Goal: Navigation & Orientation: Find specific page/section

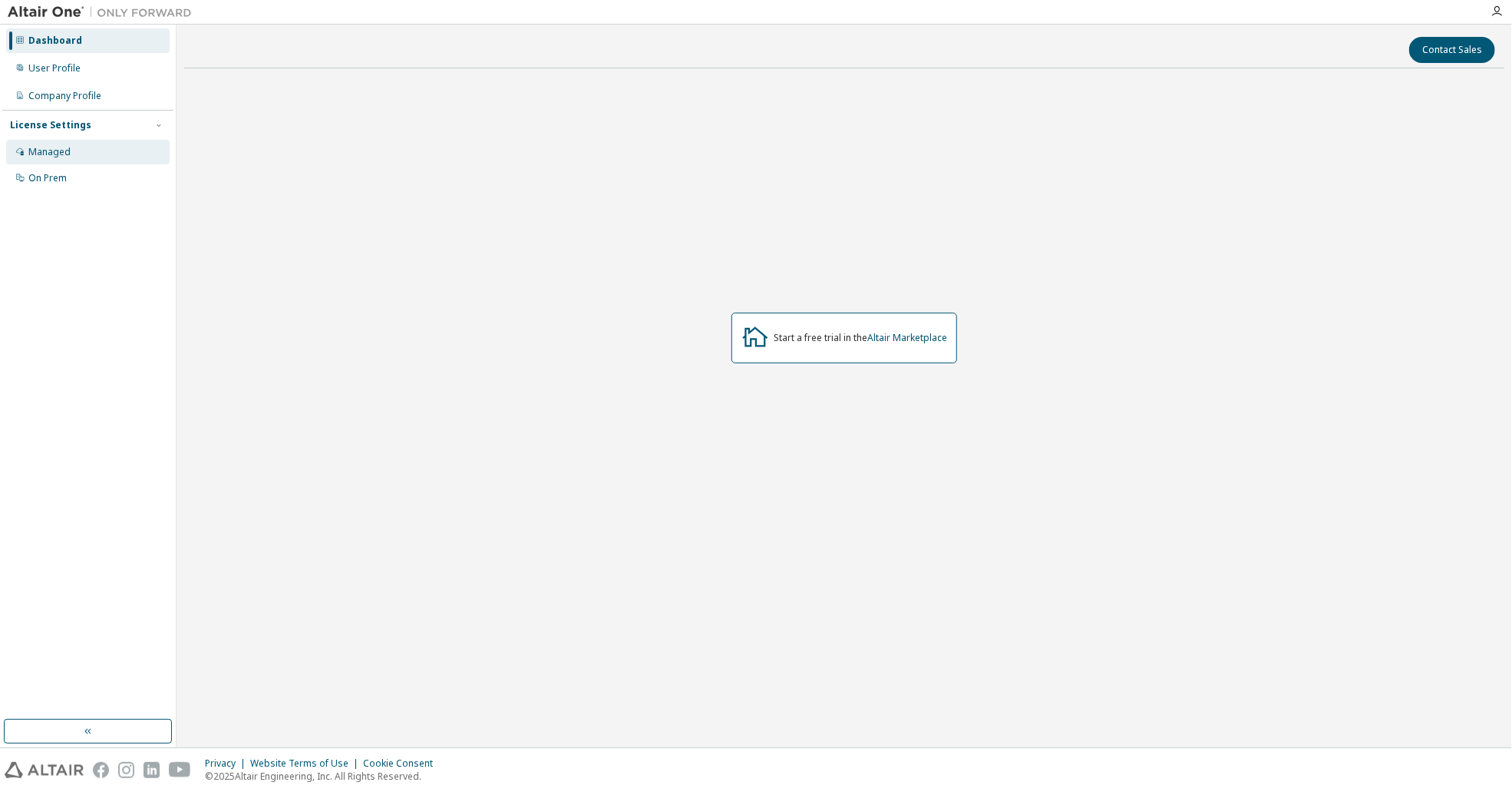
click at [59, 151] on div "Managed" at bounding box center [49, 152] width 42 height 12
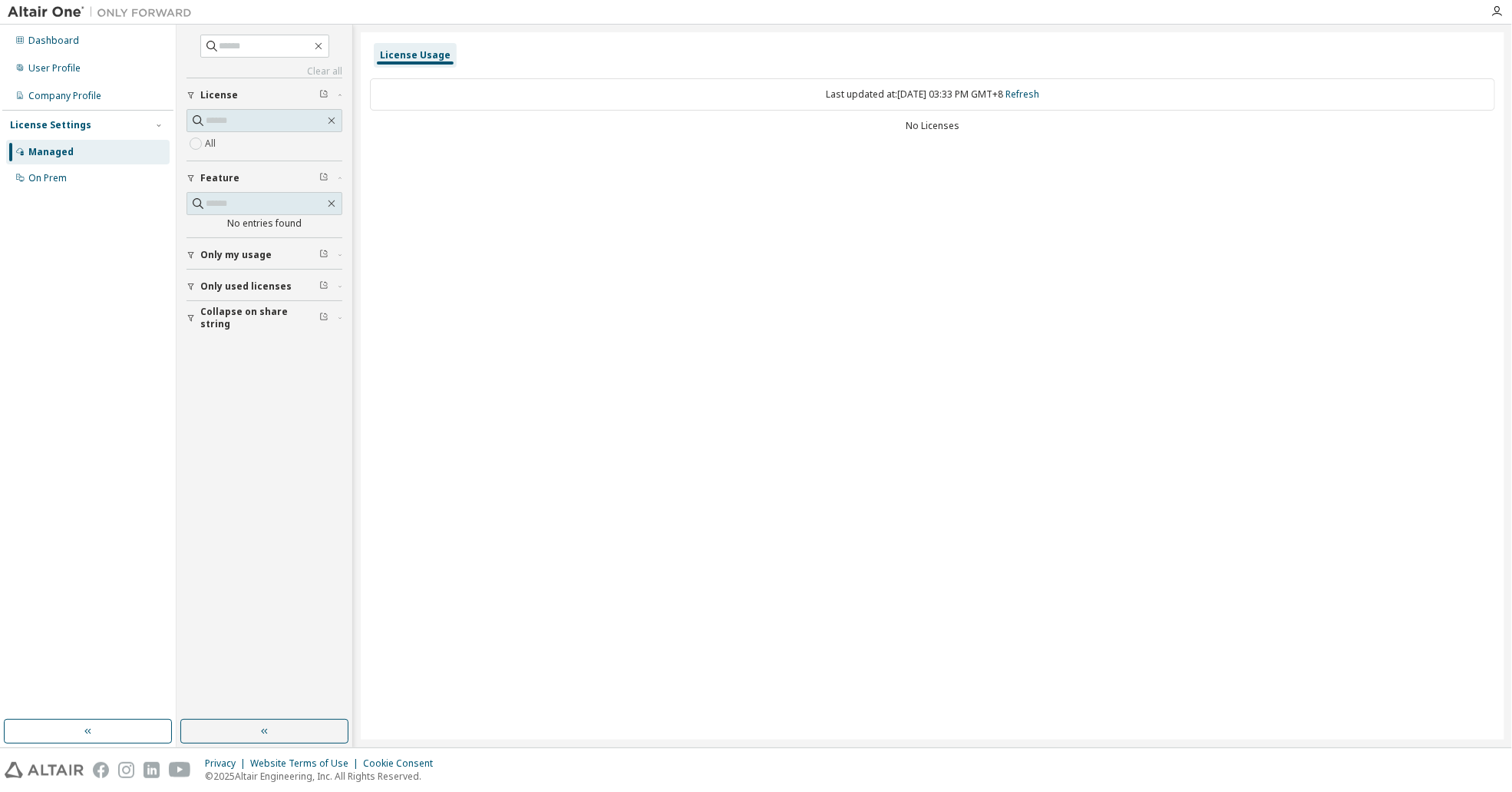
click at [249, 289] on span "Only used licenses" at bounding box center [246, 287] width 91 height 12
click at [66, 95] on div "Company Profile" at bounding box center [64, 96] width 73 height 12
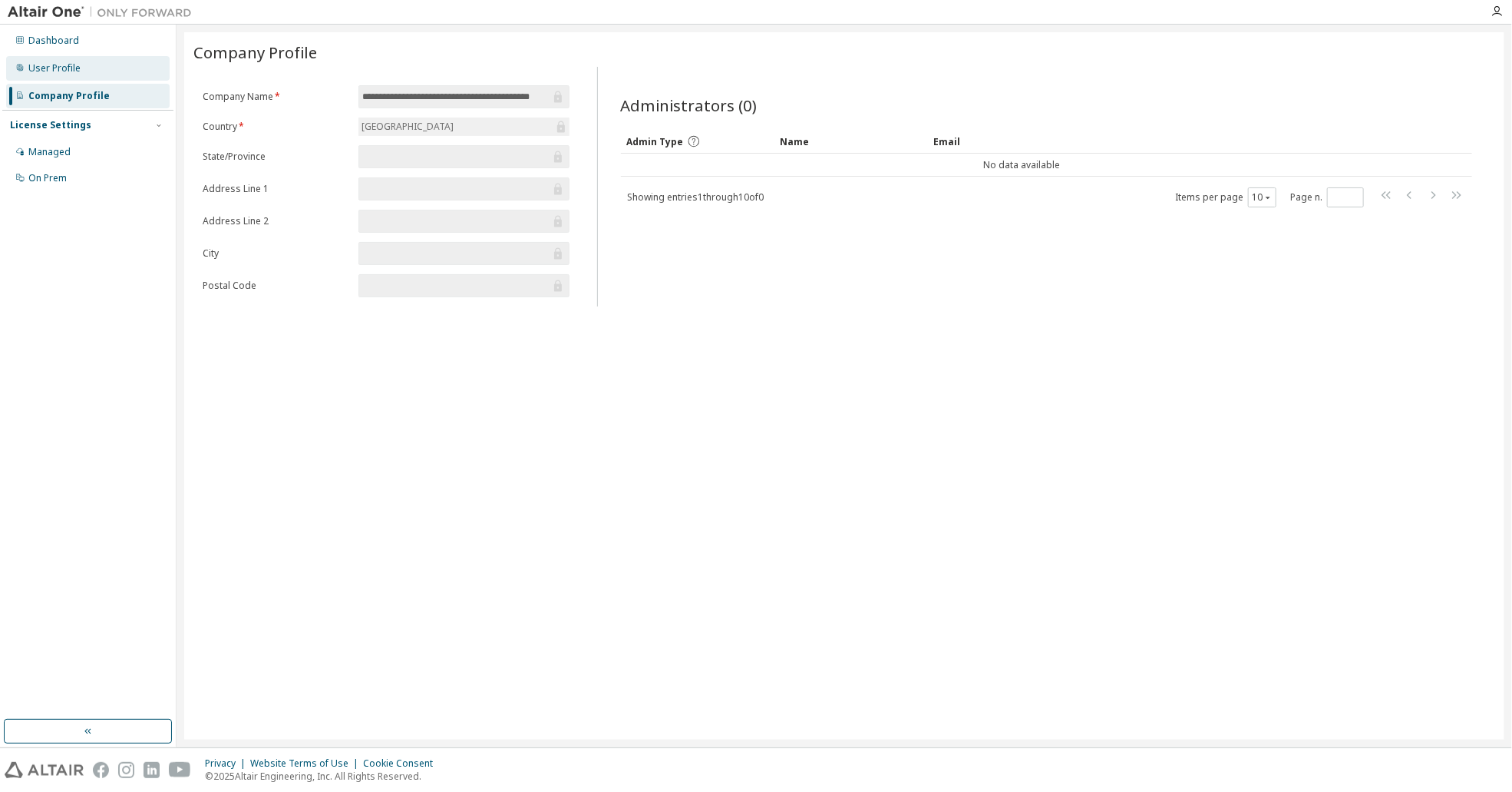
click at [74, 68] on div "User Profile" at bounding box center [54, 68] width 52 height 12
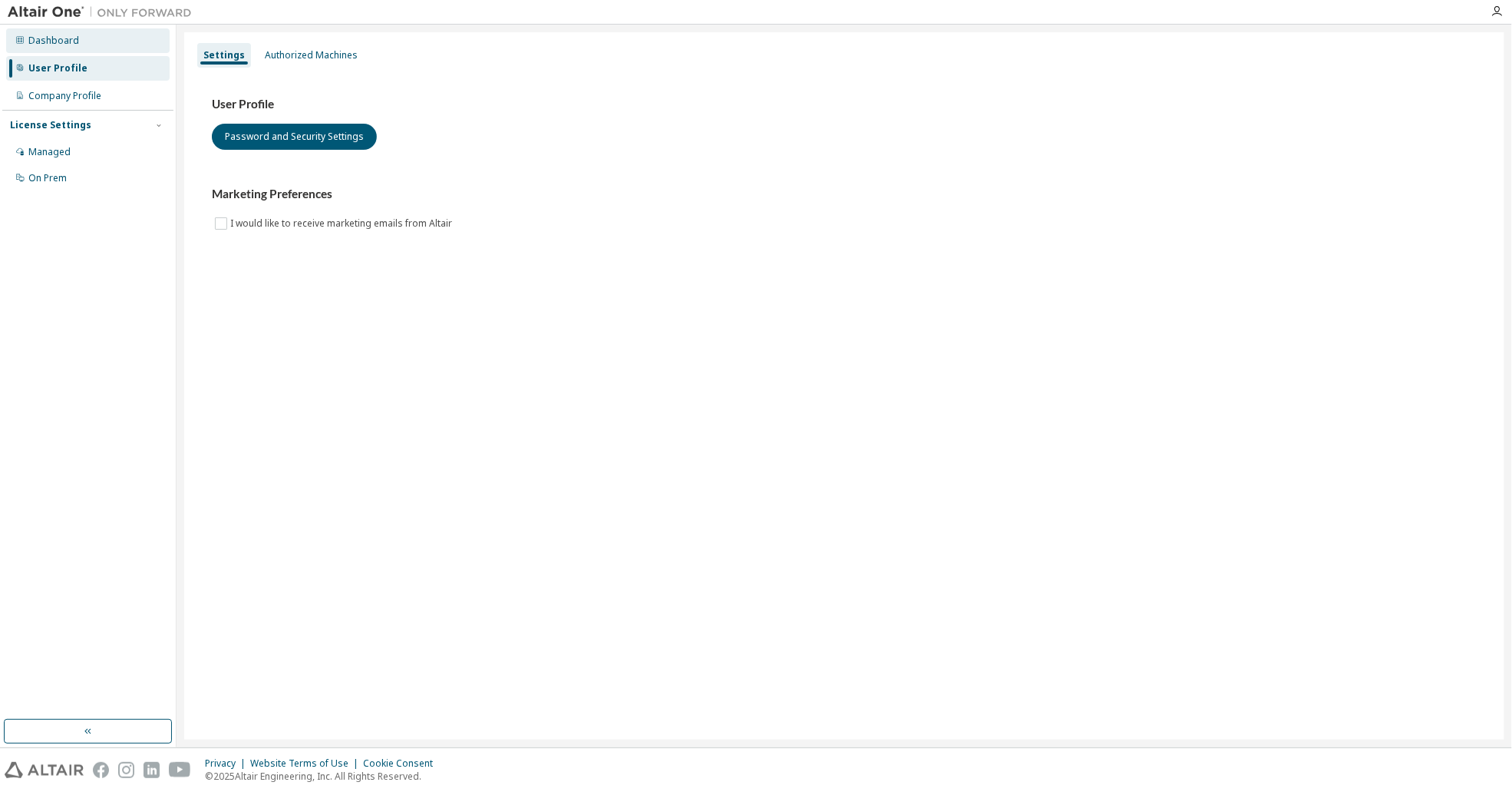
click at [61, 39] on div "Dashboard" at bounding box center [53, 41] width 51 height 12
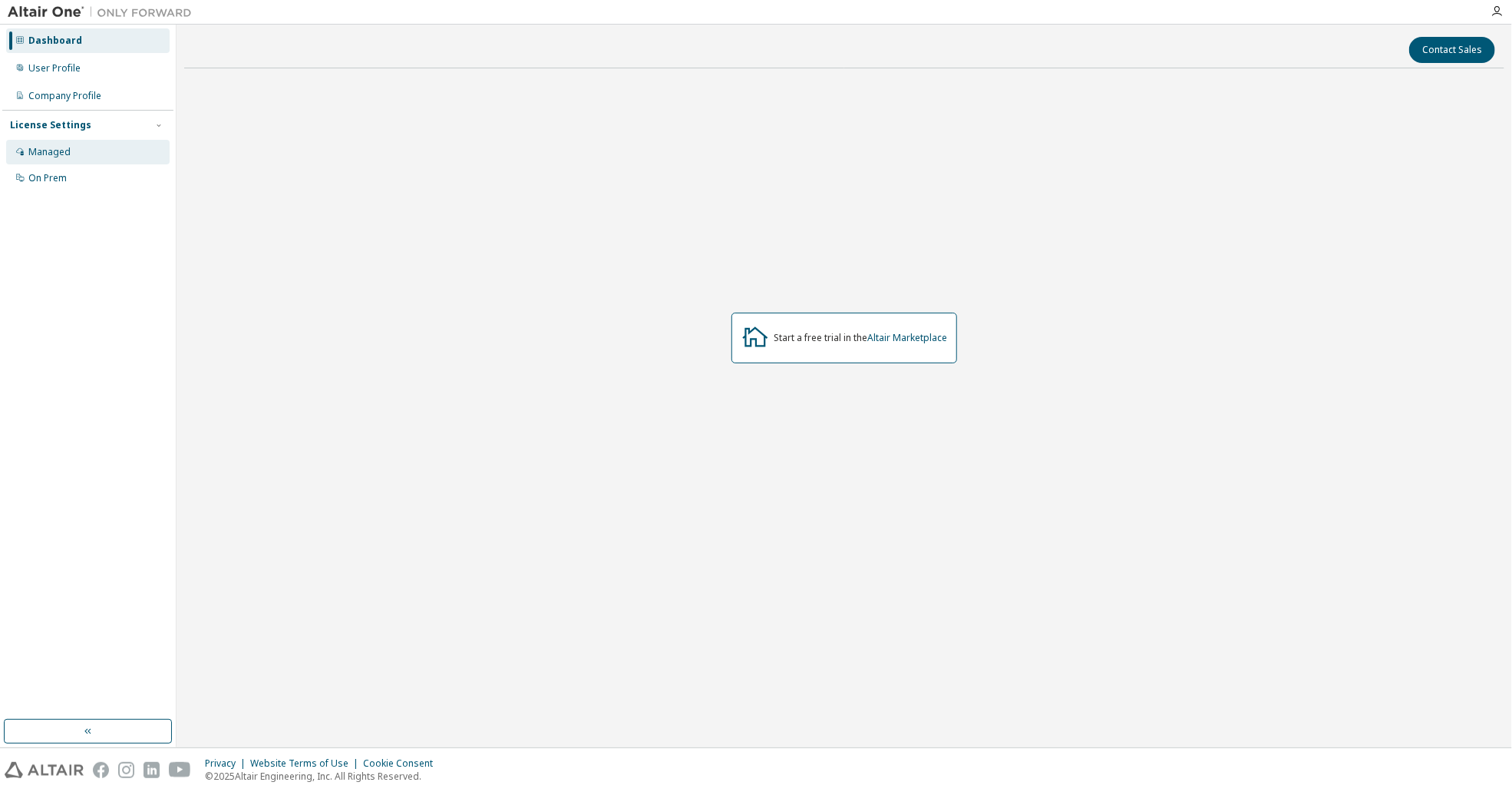
click at [58, 152] on div "Managed" at bounding box center [49, 152] width 42 height 12
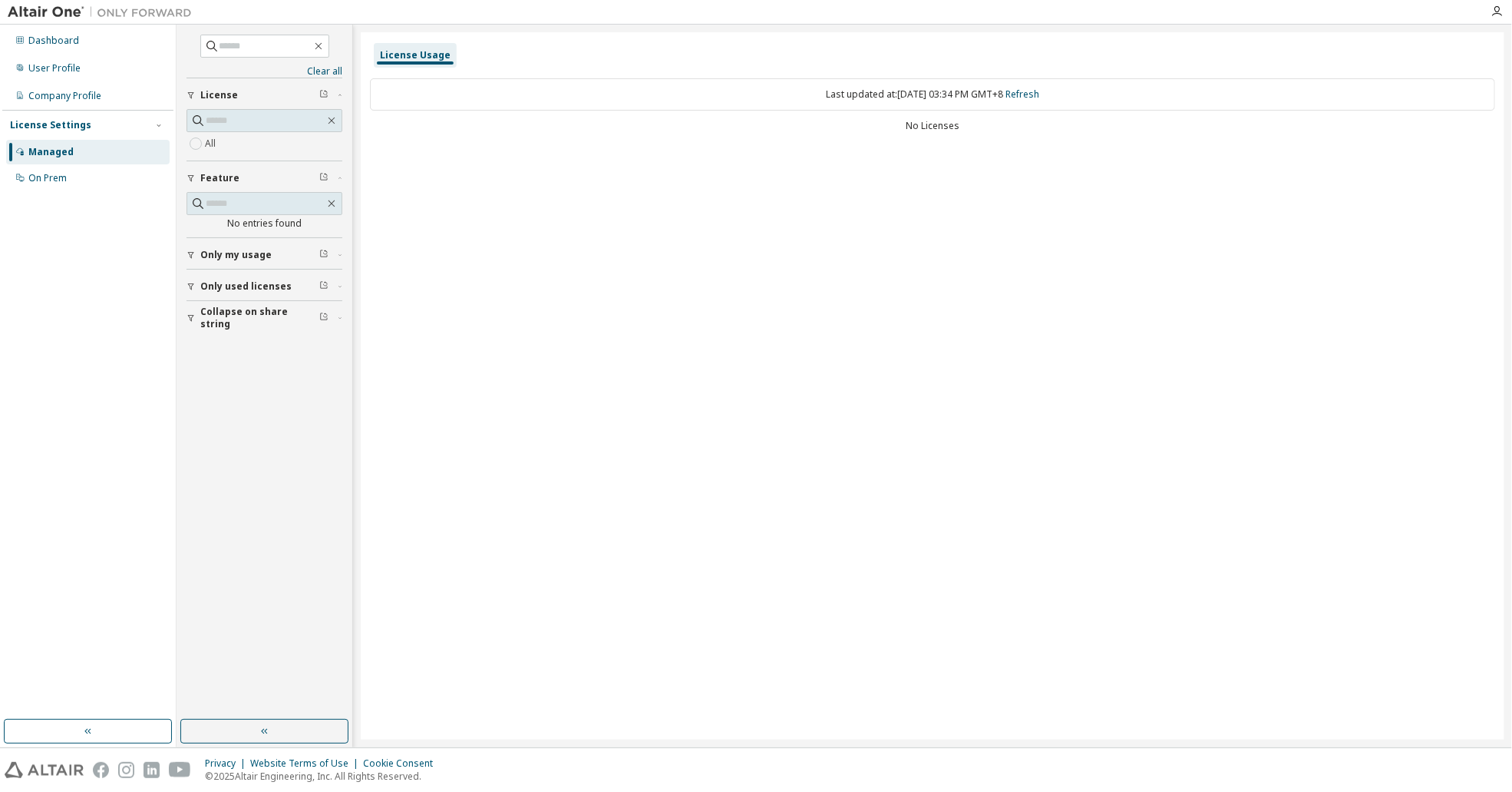
click at [204, 255] on span "Only my usage" at bounding box center [236, 255] width 71 height 12
click at [215, 331] on span "Only used licenses" at bounding box center [246, 331] width 91 height 12
click at [321, 70] on link "Clear all" at bounding box center [265, 71] width 156 height 12
click at [530, 244] on div "License Usage Last updated at: Mon 2025-09-29 03:34 PM GMT+8 Refresh No Licenses" at bounding box center [932, 386] width 1143 height 707
